Goal: Information Seeking & Learning: Learn about a topic

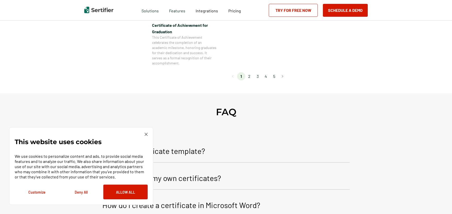
scroll to position [519, 0]
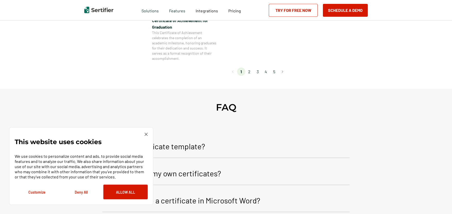
click at [251, 70] on li "2" at bounding box center [249, 71] width 8 height 8
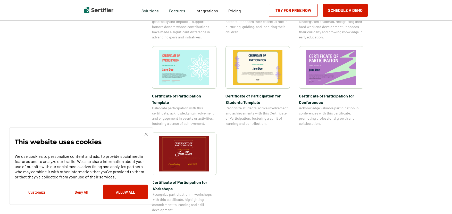
scroll to position [375, 0]
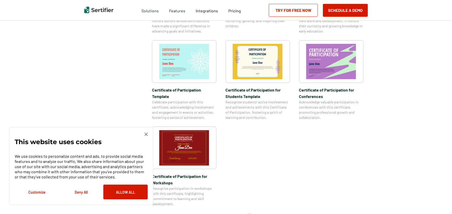
drag, startPoint x: 258, startPoint y: 200, endPoint x: 255, endPoint y: 200, distance: 3.1
click at [256, 213] on li "3" at bounding box center [257, 217] width 8 height 8
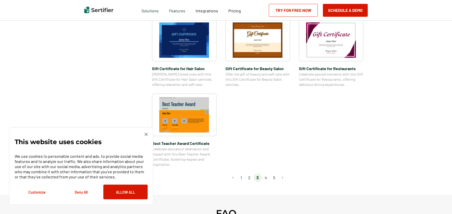
scroll to position [349, 0]
click at [268, 177] on li "4" at bounding box center [266, 177] width 8 height 8
click at [266, 177] on li "4" at bounding box center [266, 178] width 8 height 8
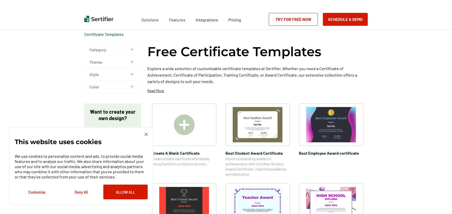
scroll to position [12, 2]
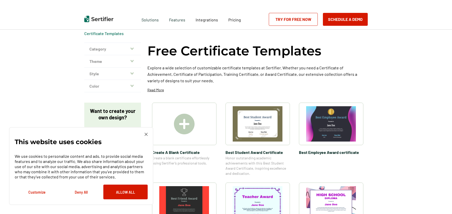
click at [131, 48] on icon "button" at bounding box center [131, 49] width 3 height 4
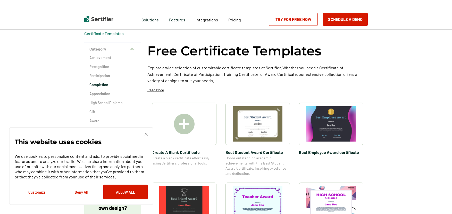
click at [102, 85] on h2 "Completion" at bounding box center [112, 84] width 46 height 5
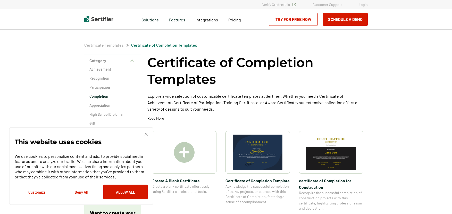
scroll to position [0, 1]
click at [183, 151] on img at bounding box center [184, 152] width 21 height 21
click at [94, 68] on h2 "Achievement" at bounding box center [112, 69] width 46 height 5
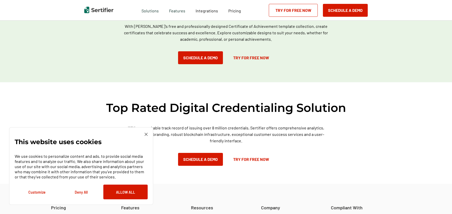
scroll to position [453, 0]
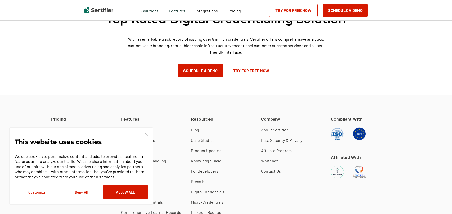
click at [145, 134] on img at bounding box center [145, 134] width 3 height 3
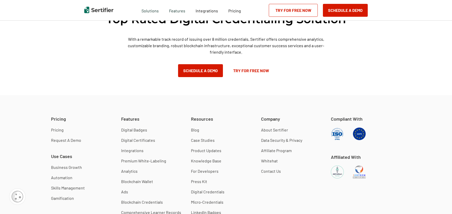
click at [136, 141] on link "Digital Certificates" at bounding box center [138, 139] width 34 height 5
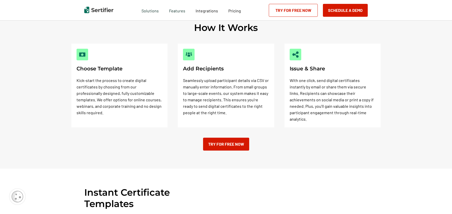
scroll to position [179, 0]
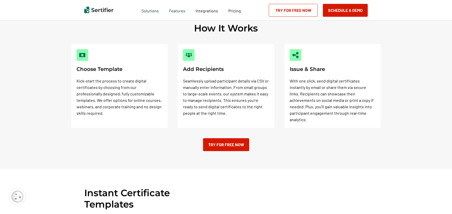
click at [121, 98] on p "Kick-start the process to create digital certificates by choosing from our prof…" at bounding box center [119, 96] width 86 height 39
click at [85, 58] on div at bounding box center [82, 55] width 12 height 12
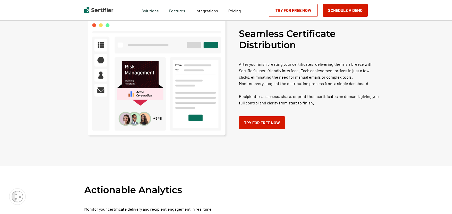
scroll to position [561, 0]
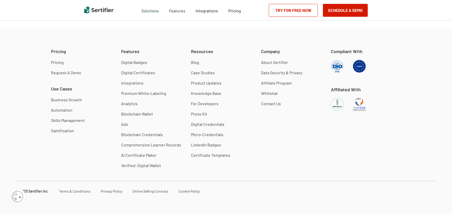
scroll to position [453, 0]
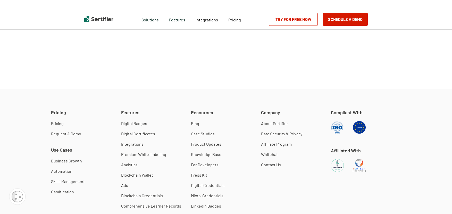
scroll to position [0, 1]
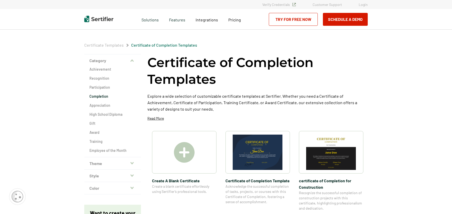
scroll to position [12, 2]
